Goal: Check status: Check status

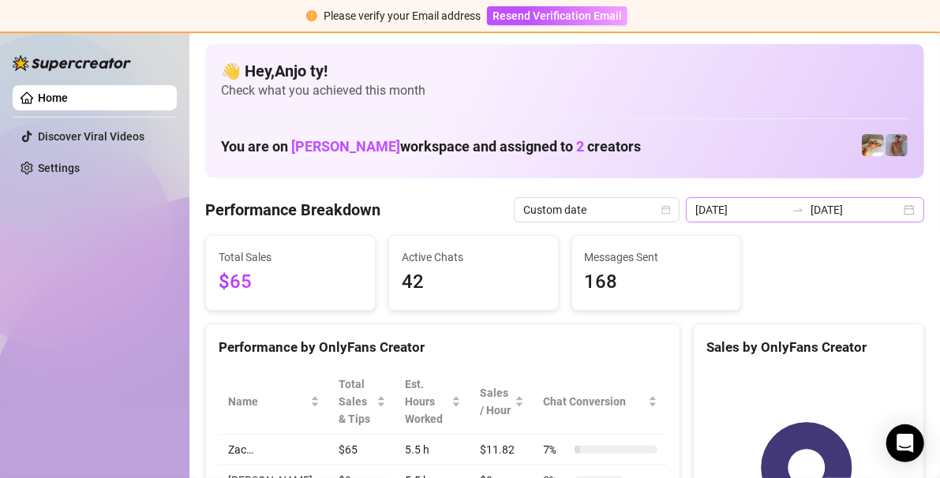
click at [895, 210] on div "[DATE] [DATE]" at bounding box center [805, 209] width 238 height 25
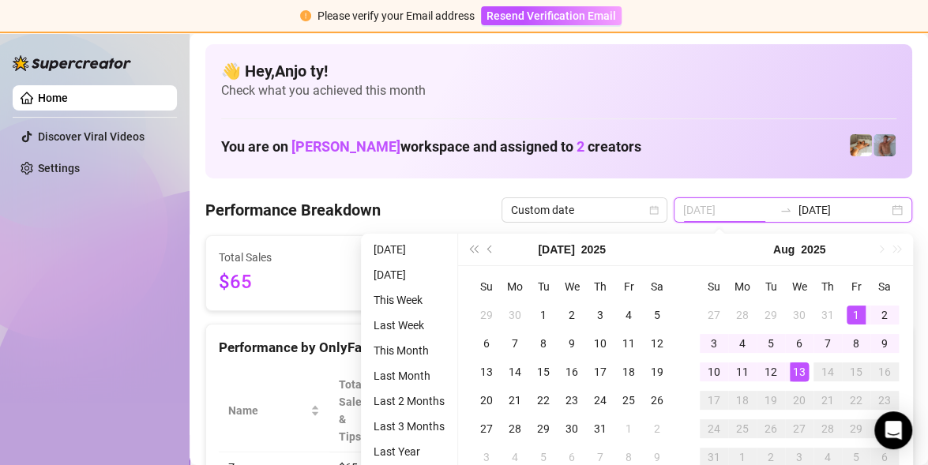
type input "[DATE]"
click at [851, 303] on td "1" at bounding box center [855, 315] width 28 height 28
click at [799, 363] on div "13" at bounding box center [798, 371] width 19 height 19
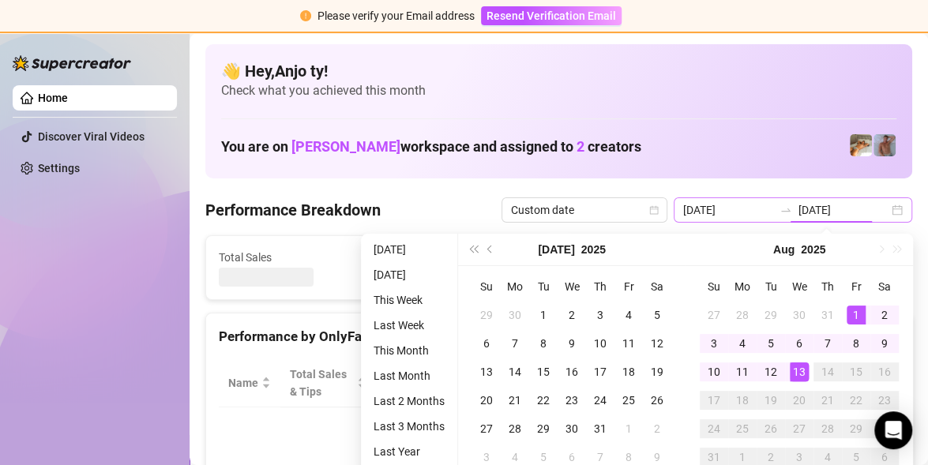
type input "[DATE]"
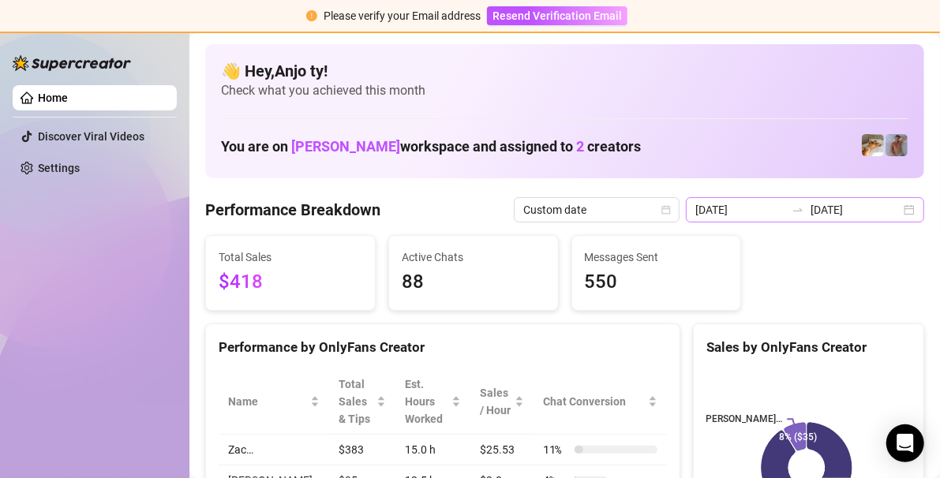
click at [898, 207] on div "[DATE] [DATE]" at bounding box center [805, 209] width 238 height 25
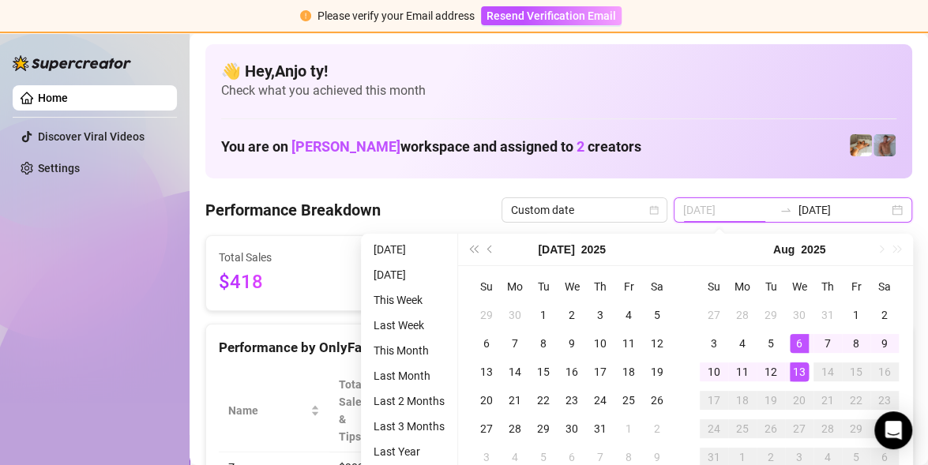
type input "[DATE]"
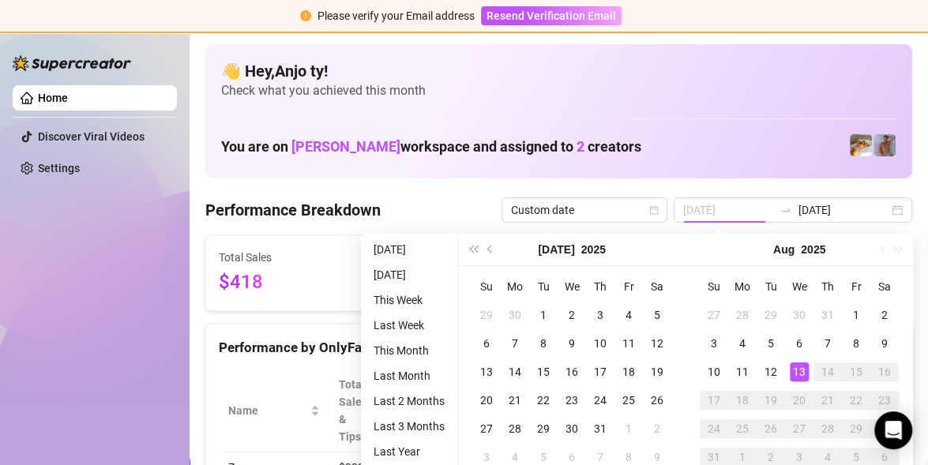
click at [801, 373] on div "13" at bounding box center [798, 371] width 19 height 19
click at [801, 373] on rect at bounding box center [798, 467] width 201 height 197
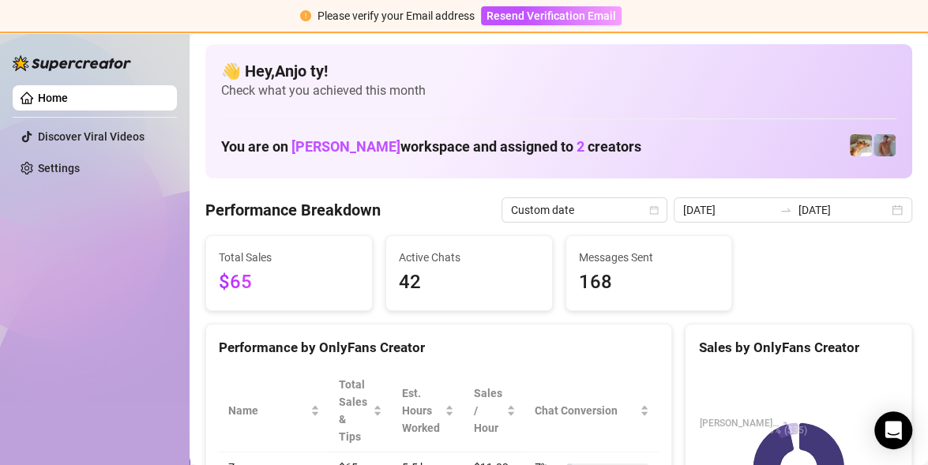
type input "[DATE]"
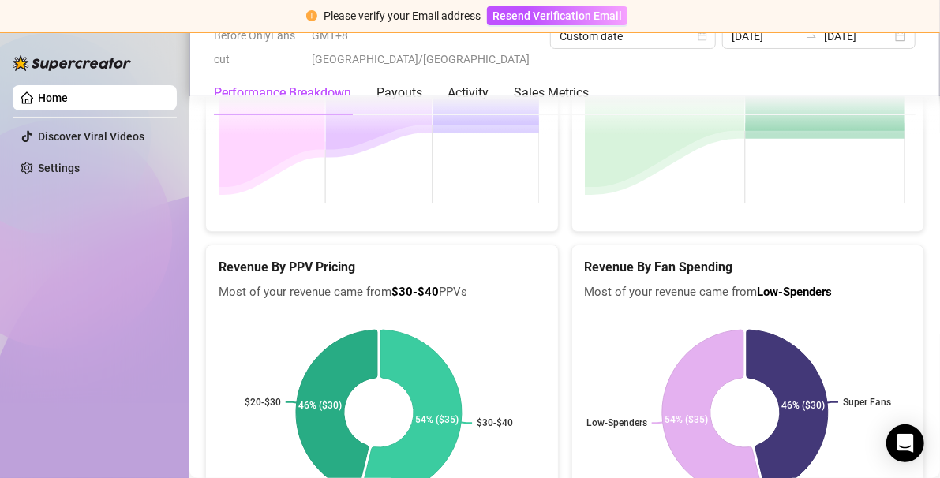
scroll to position [2525, 0]
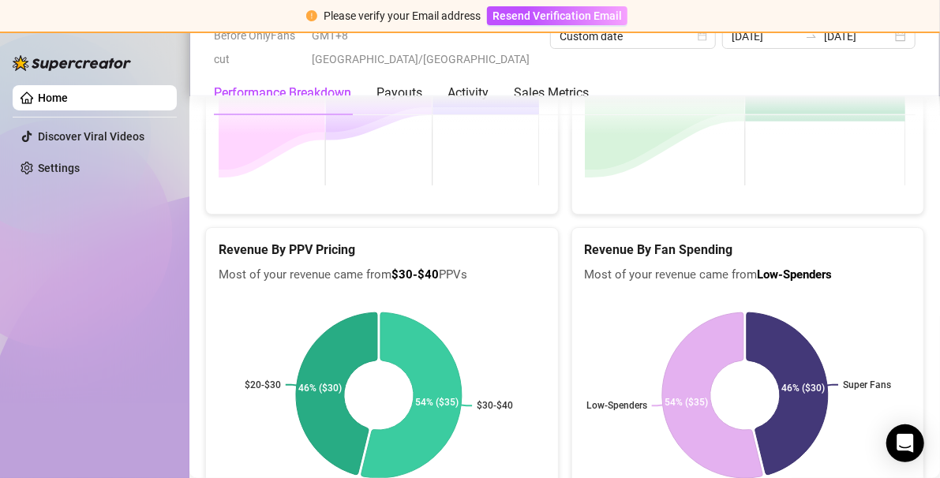
click at [62, 92] on link "Home" at bounding box center [53, 98] width 30 height 13
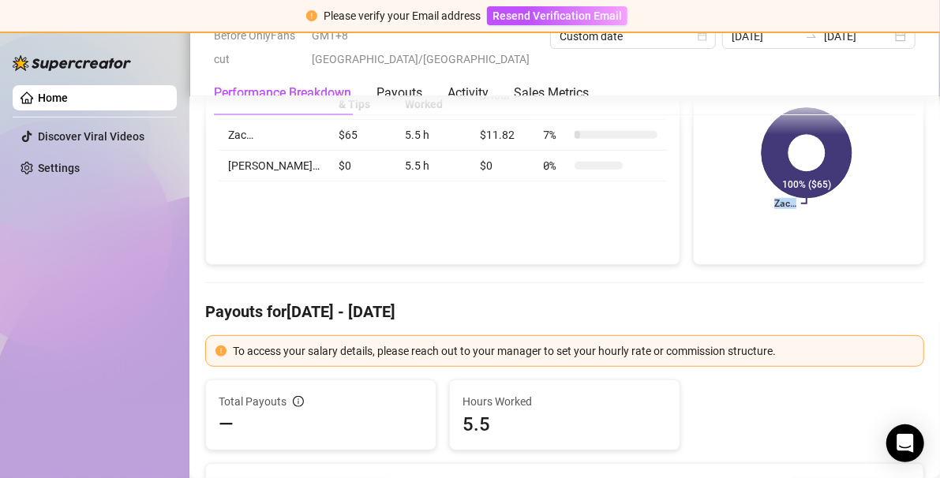
scroll to position [0, 0]
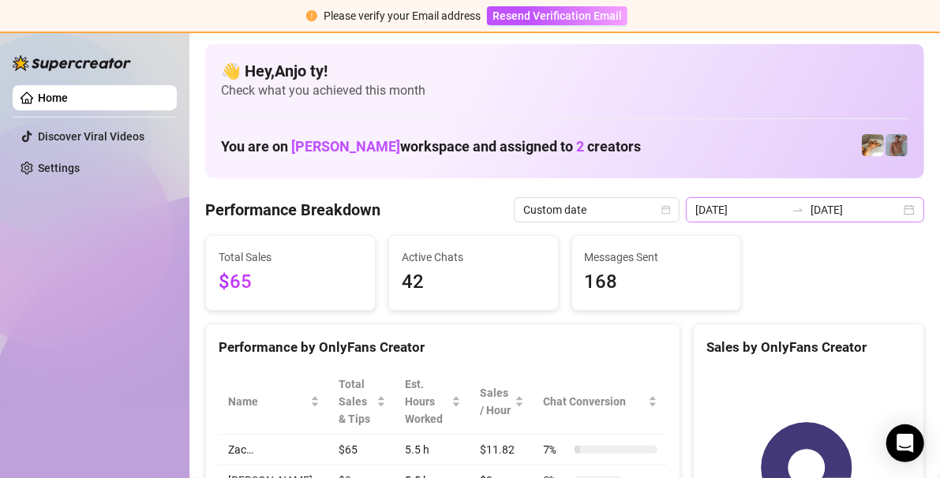
click at [899, 208] on div "[DATE] [DATE]" at bounding box center [805, 209] width 238 height 25
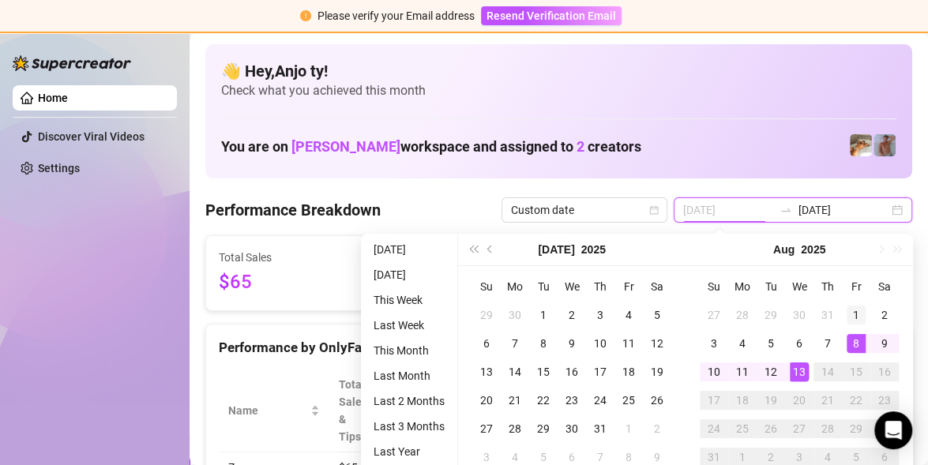
type input "[DATE]"
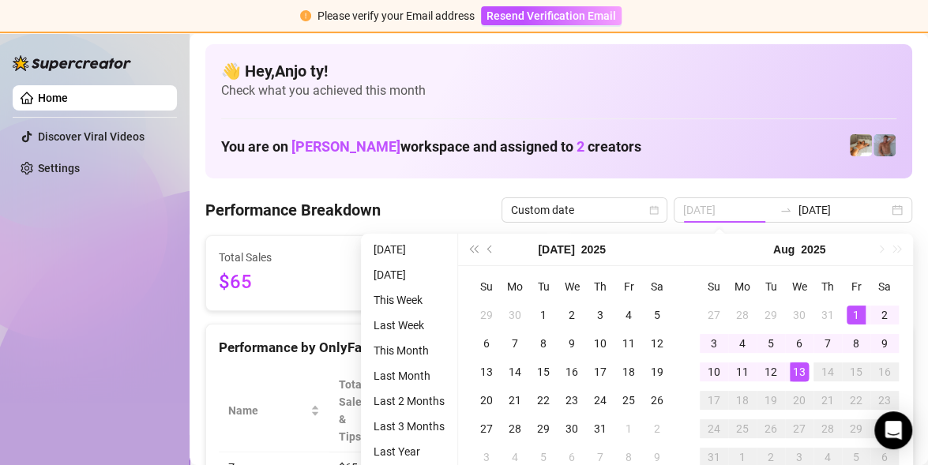
click at [856, 312] on div "1" at bounding box center [855, 314] width 19 height 19
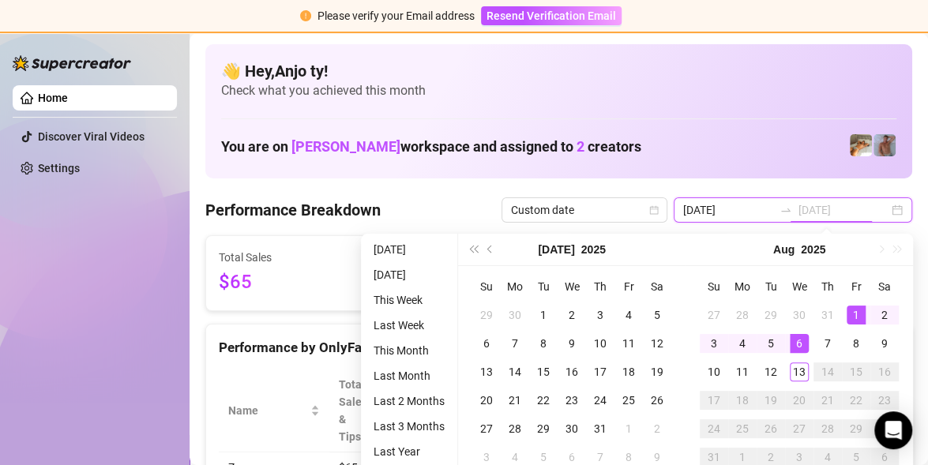
type input "[DATE]"
click at [804, 346] on div "6" at bounding box center [798, 343] width 19 height 19
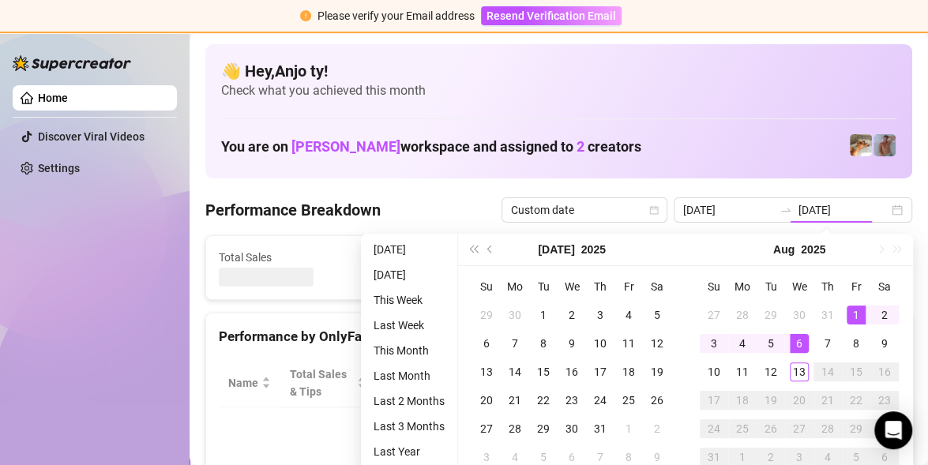
type input "[DATE]"
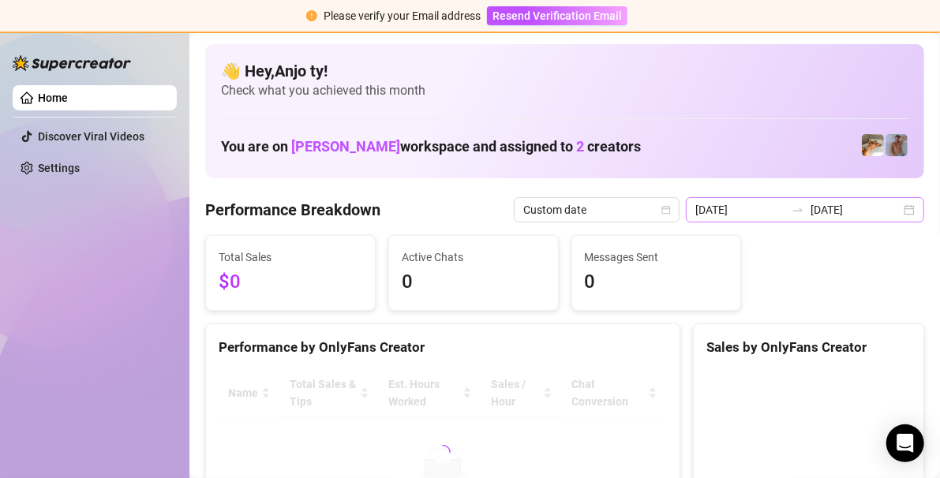
click at [902, 211] on div "[DATE] [DATE]" at bounding box center [805, 209] width 238 height 25
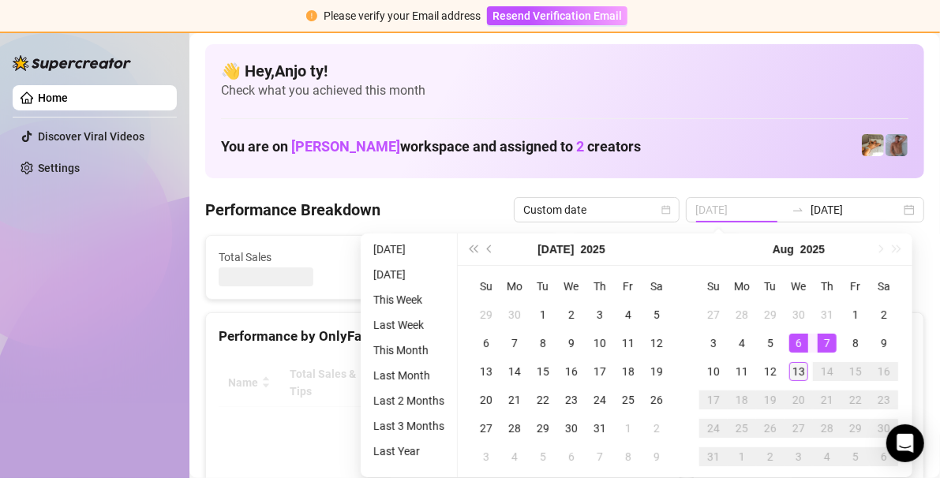
click at [803, 369] on div "13" at bounding box center [798, 371] width 19 height 19
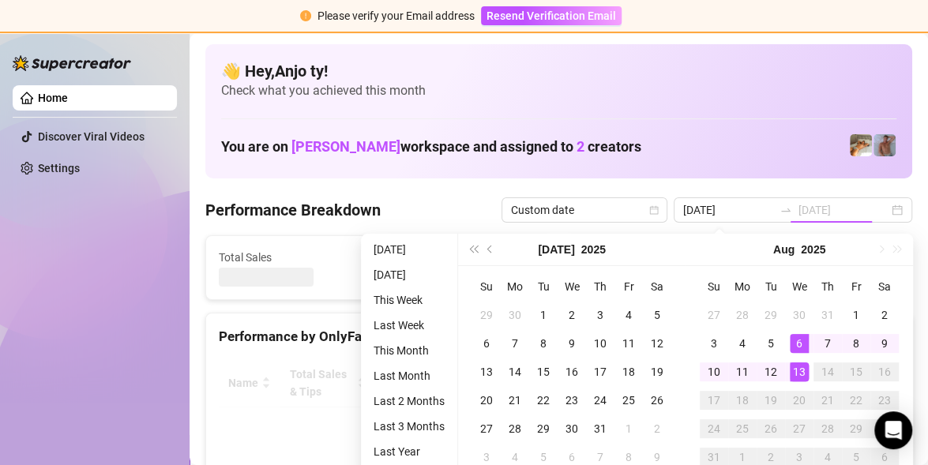
type input "[DATE]"
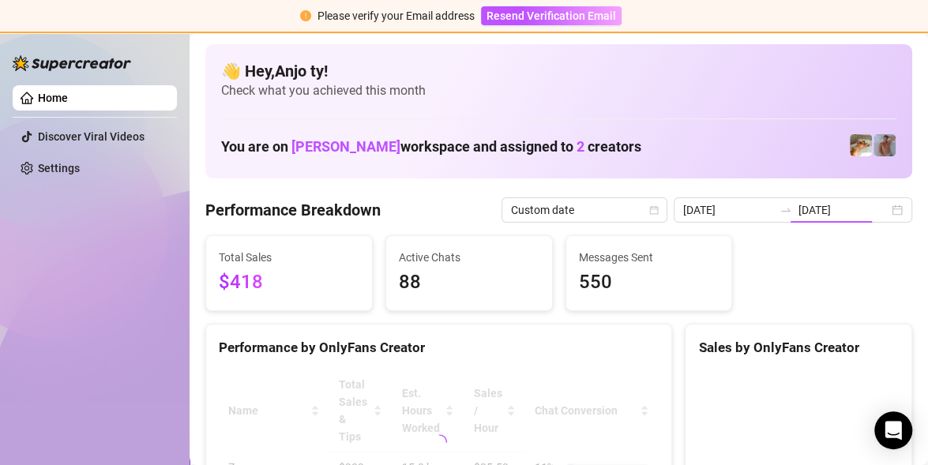
type input "[DATE]"
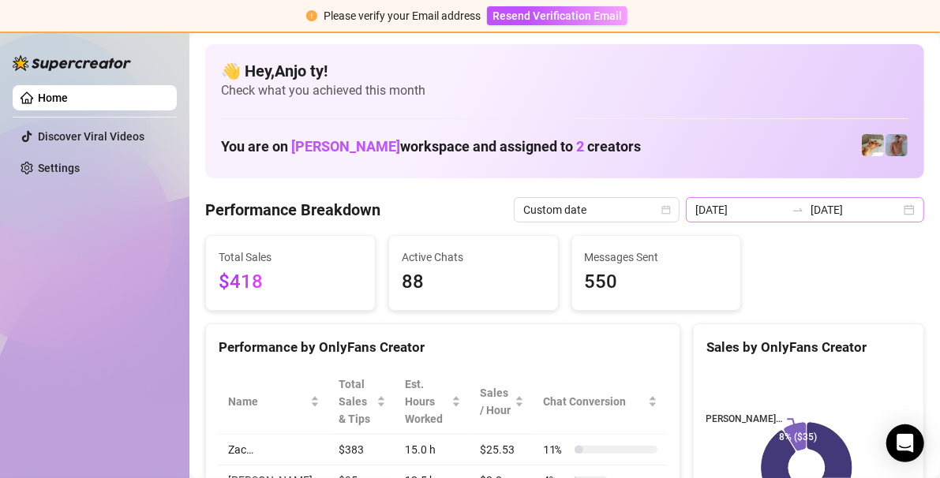
click at [901, 212] on div "[DATE] [DATE]" at bounding box center [805, 209] width 238 height 25
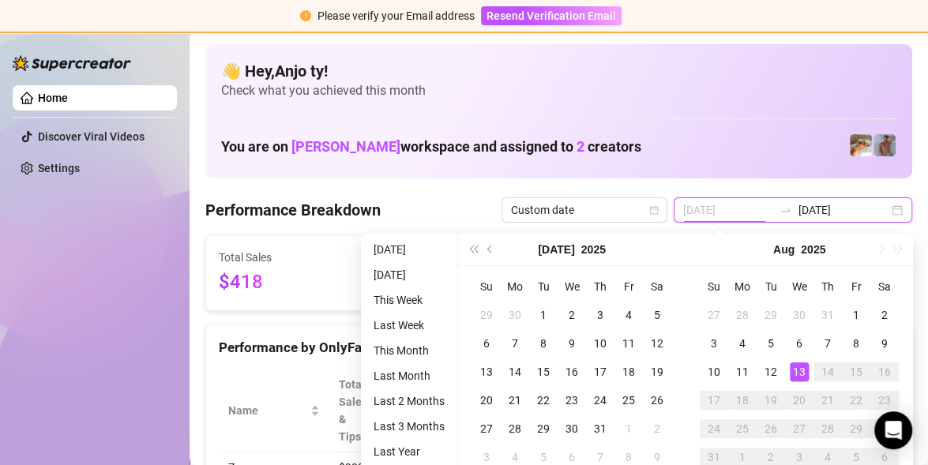
type input "[DATE]"
click at [798, 373] on div "13" at bounding box center [798, 371] width 19 height 19
click at [798, 373] on rect at bounding box center [798, 467] width 201 height 197
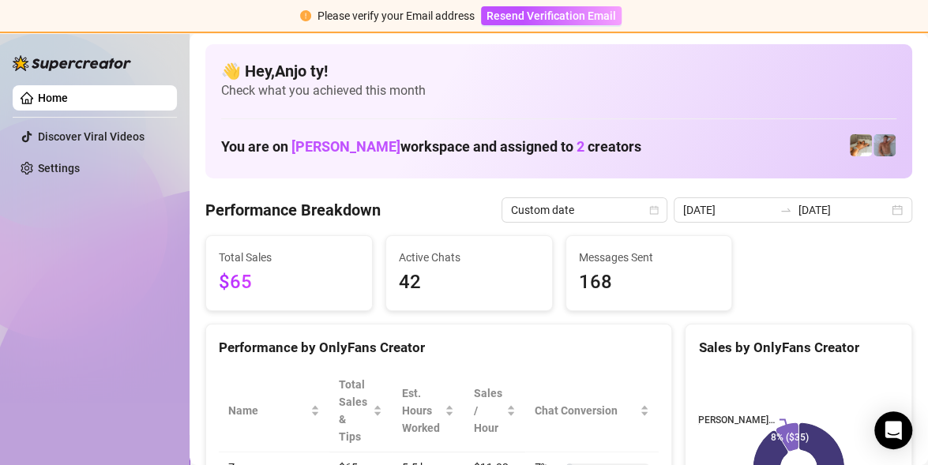
type input "[DATE]"
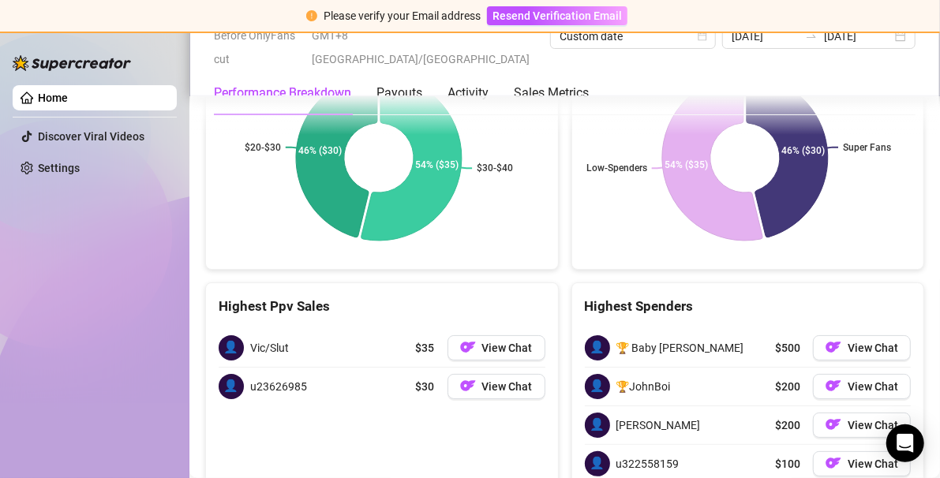
scroll to position [2841, 0]
